Goal: Transaction & Acquisition: Purchase product/service

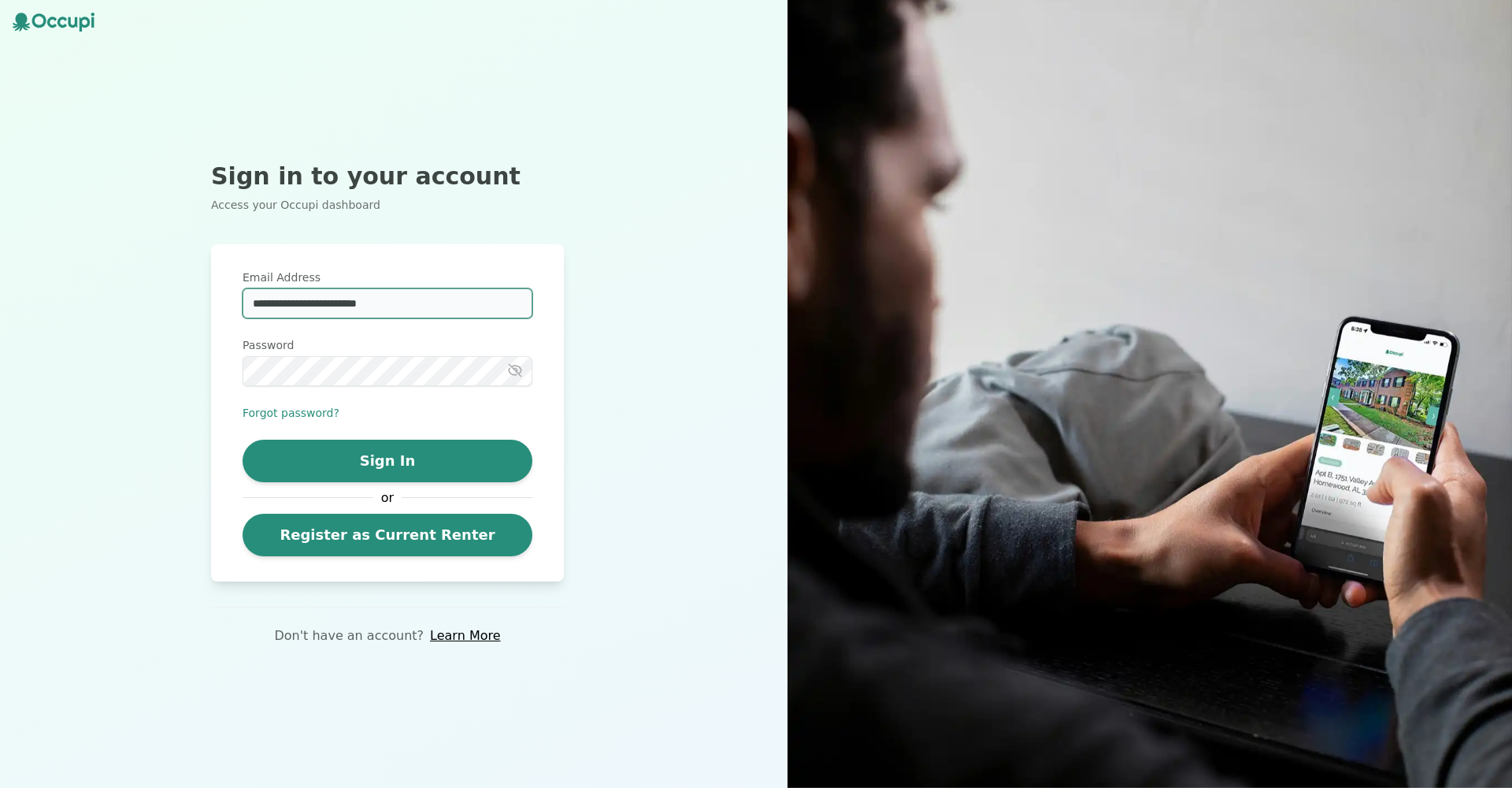
type input "**********"
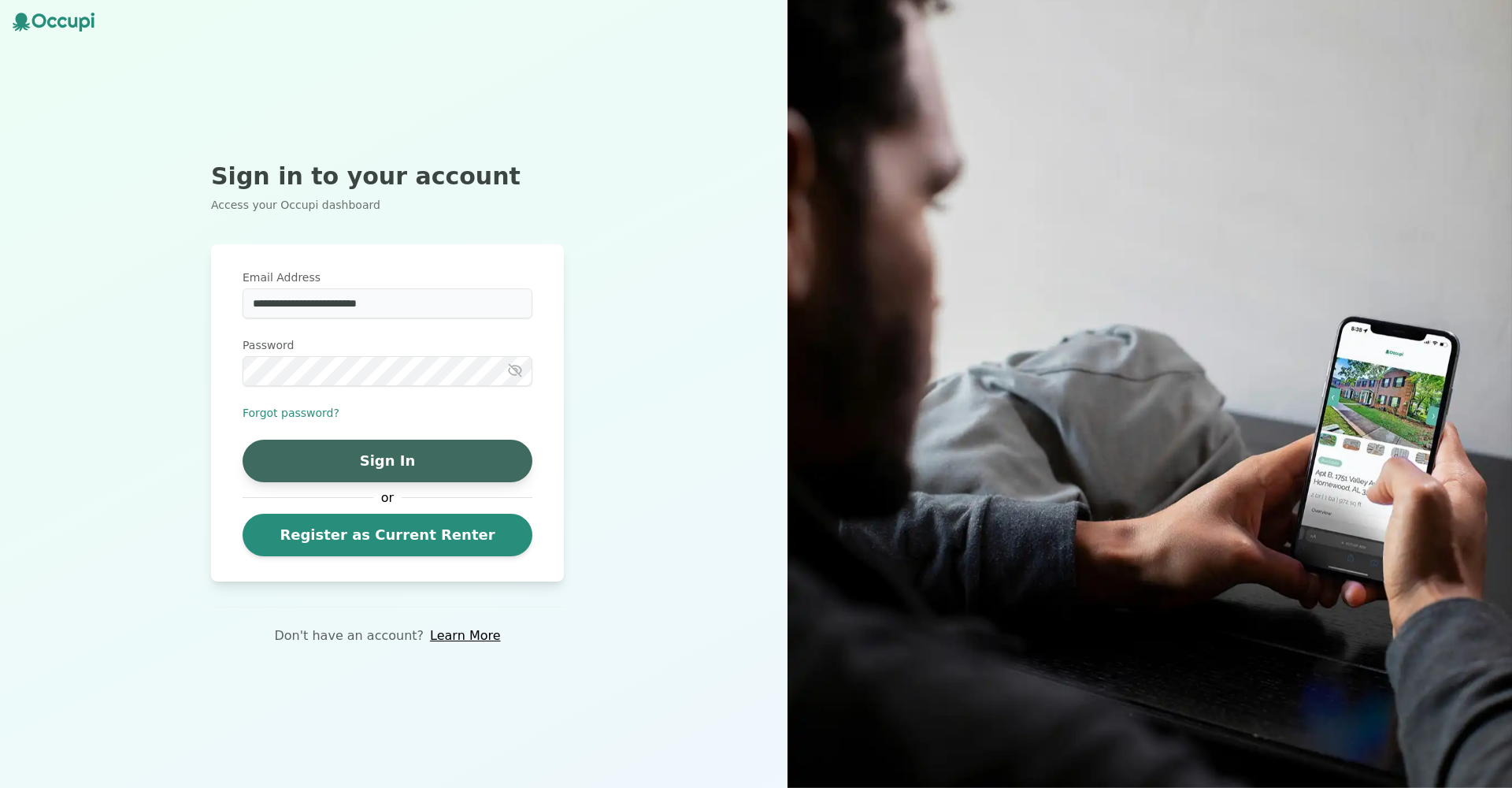
click at [387, 455] on button "Sign In" at bounding box center [388, 461] width 290 height 43
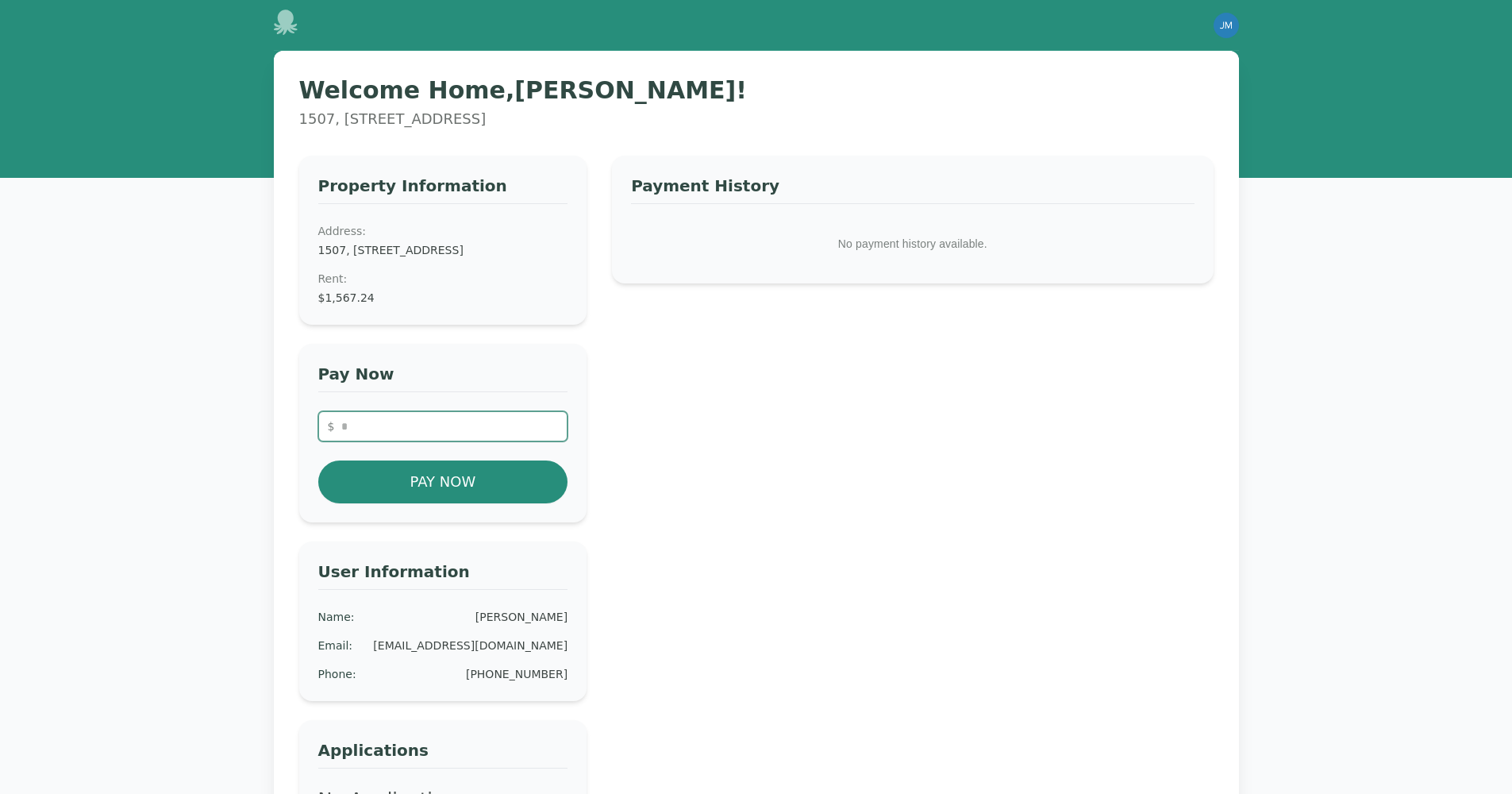
click at [454, 441] on input "number" at bounding box center [443, 426] width 250 height 30
type input "*******"
drag, startPoint x: 686, startPoint y: 571, endPoint x: 677, endPoint y: 568, distance: 9.5
click at [685, 571] on div "Payment History No payment history available." at bounding box center [913, 494] width 601 height 676
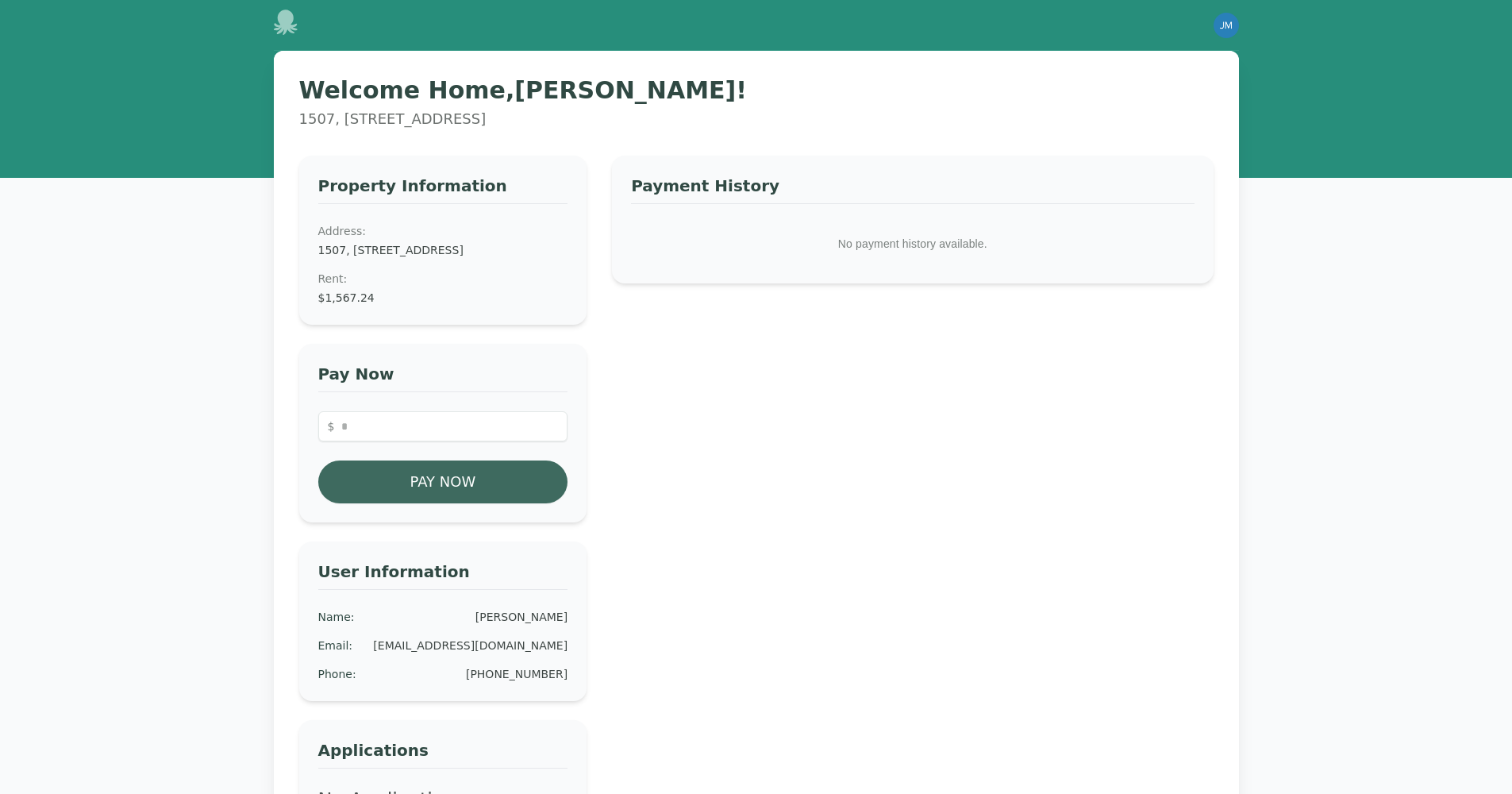
click at [433, 504] on button "Pay Now" at bounding box center [443, 482] width 250 height 43
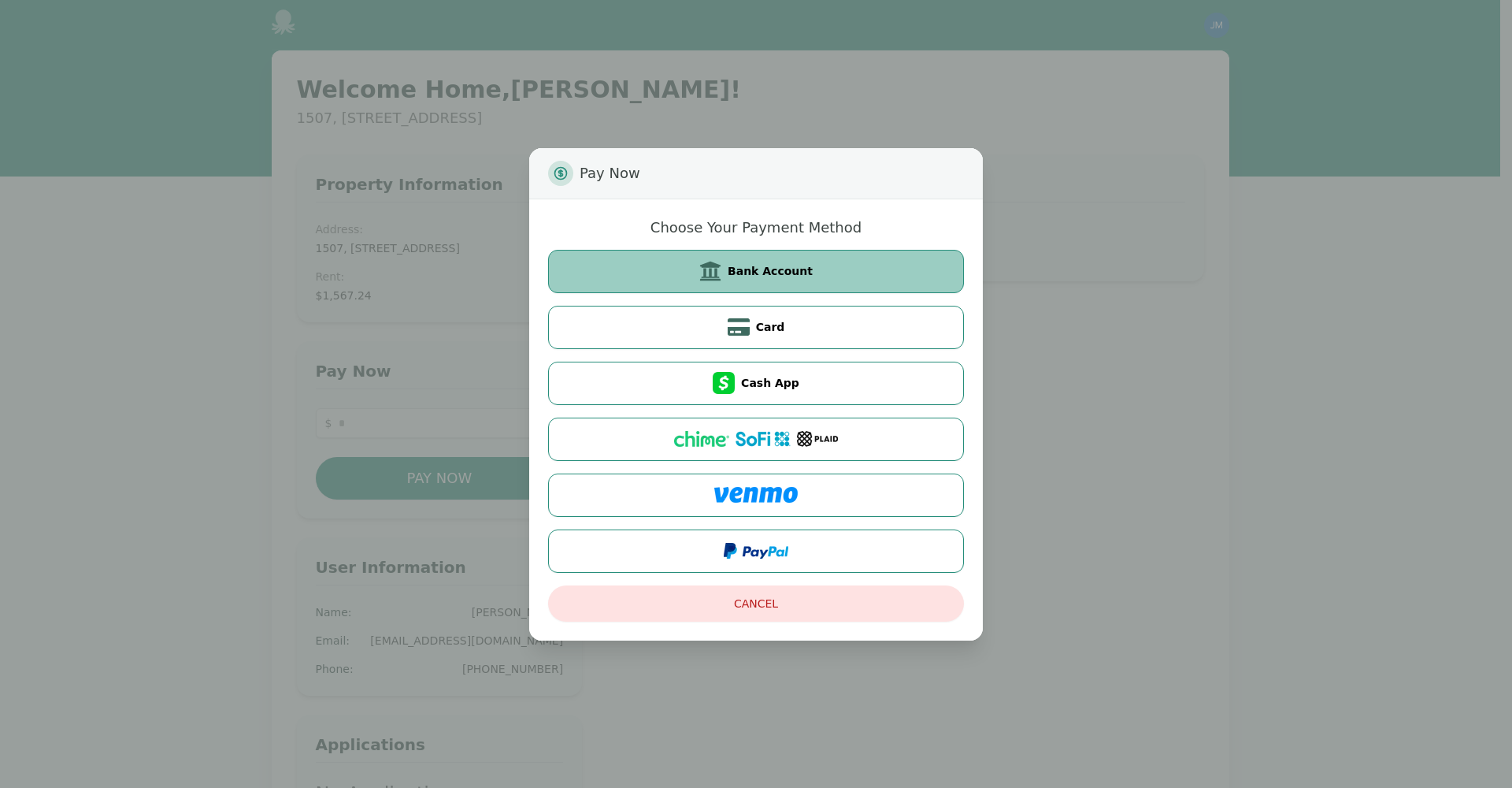
click at [677, 270] on button "Bank Account" at bounding box center [756, 271] width 416 height 44
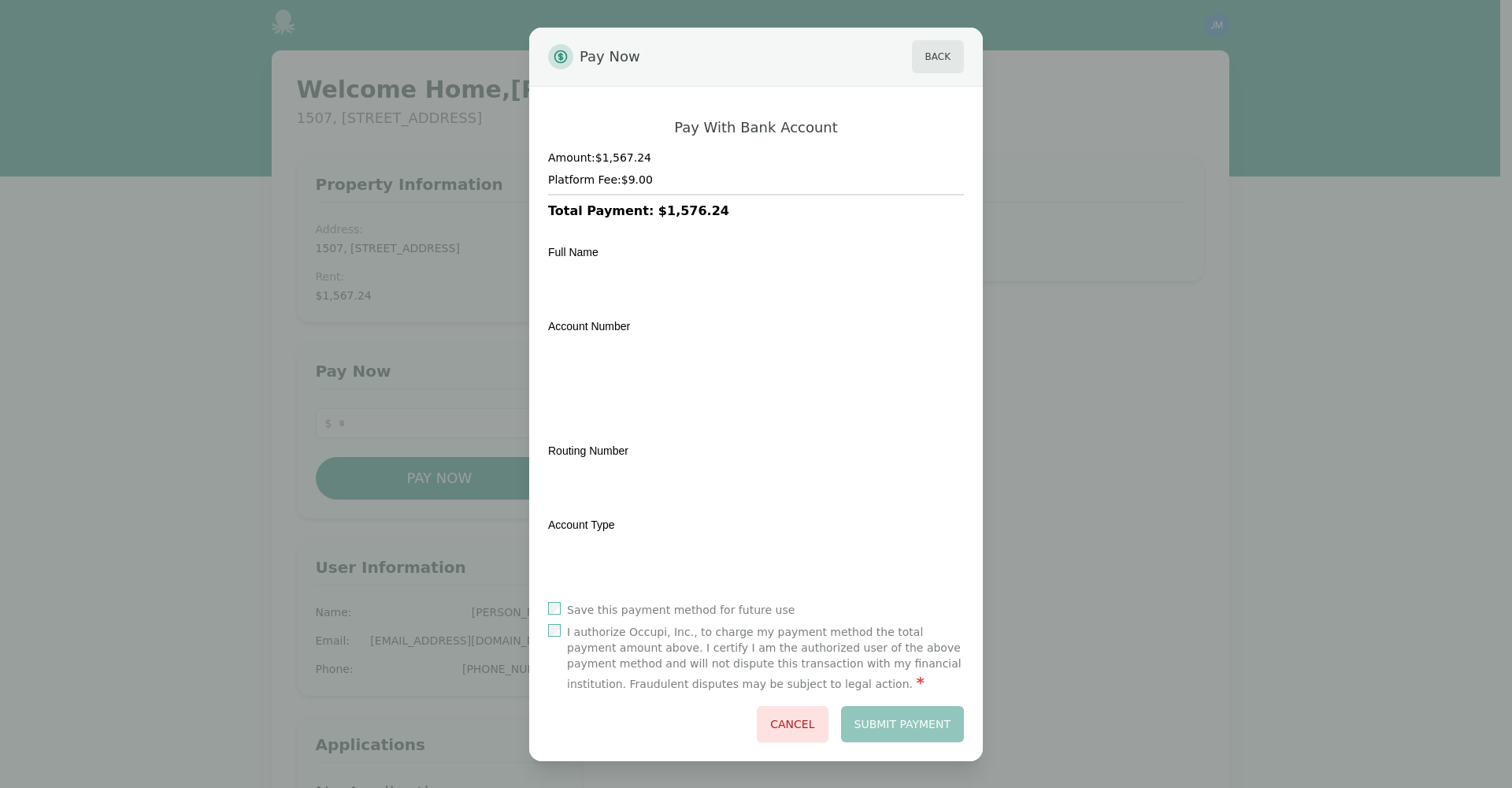
drag, startPoint x: 628, startPoint y: 538, endPoint x: 565, endPoint y: 608, distance: 94.2
click at [565, 608] on div "Save this payment method for future use" at bounding box center [756, 609] width 416 height 16
click at [925, 722] on button "Submit Payment" at bounding box center [903, 724] width 123 height 36
